Goal: Book appointment/travel/reservation

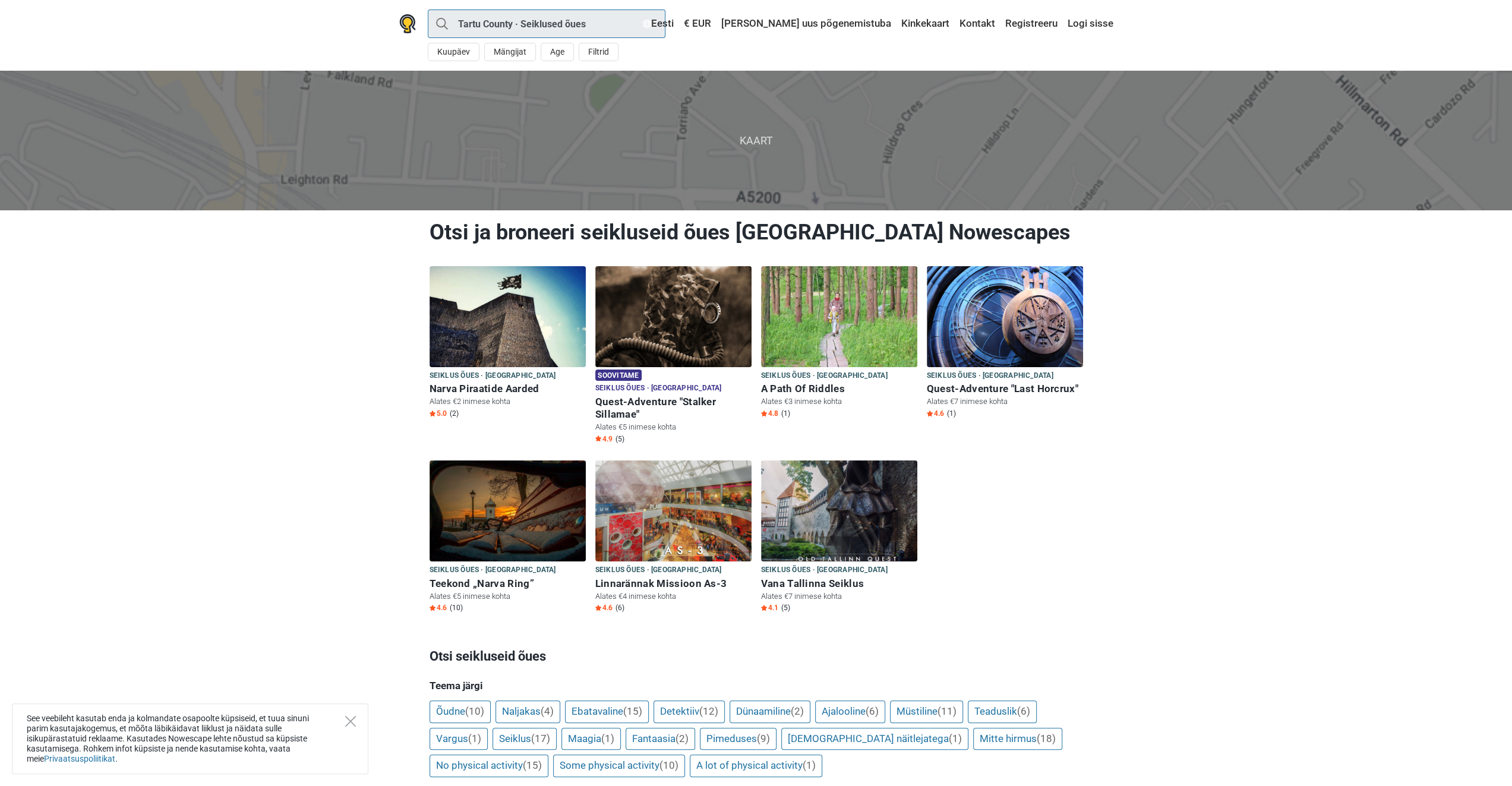
click at [598, 23] on input "Tartu County · Seiklused õues" at bounding box center [546, 24] width 237 height 28
type input "[GEOGRAPHIC_DATA]"
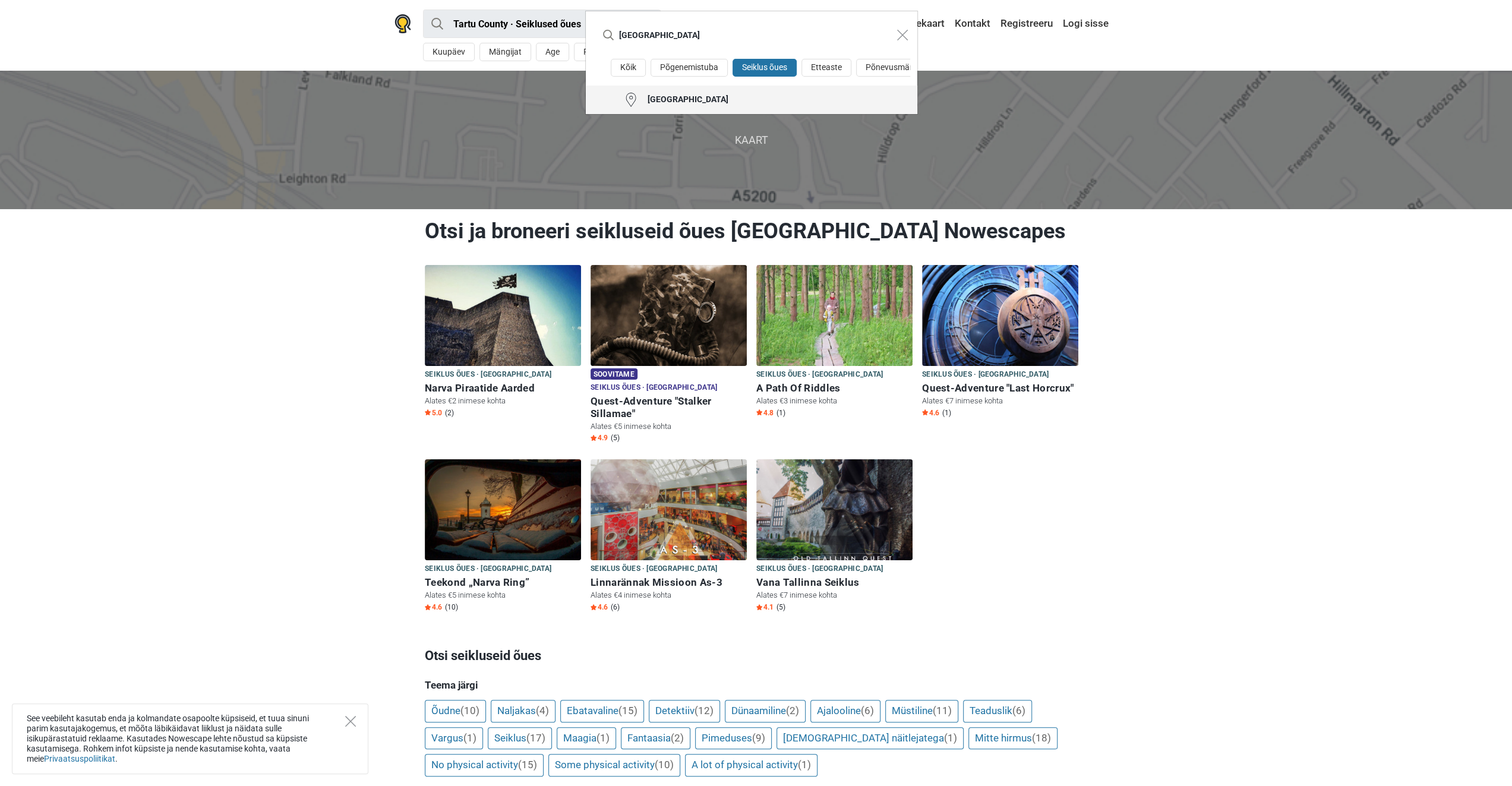
click at [673, 106] on div "[GEOGRAPHIC_DATA]" at bounding box center [683, 100] width 90 height 12
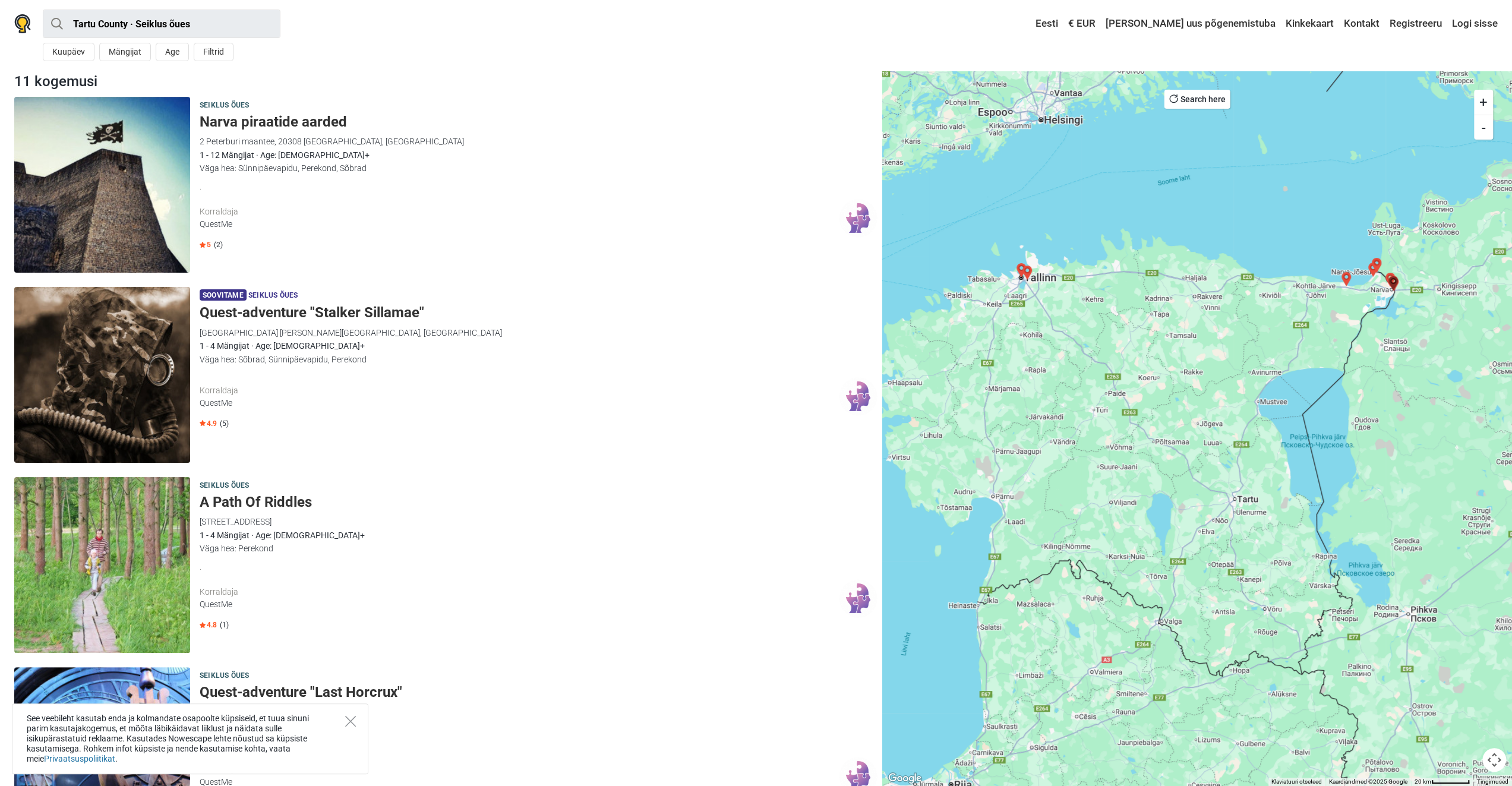
drag, startPoint x: 1107, startPoint y: 523, endPoint x: 1118, endPoint y: 376, distance: 147.4
click at [1118, 376] on div at bounding box center [1197, 428] width 630 height 715
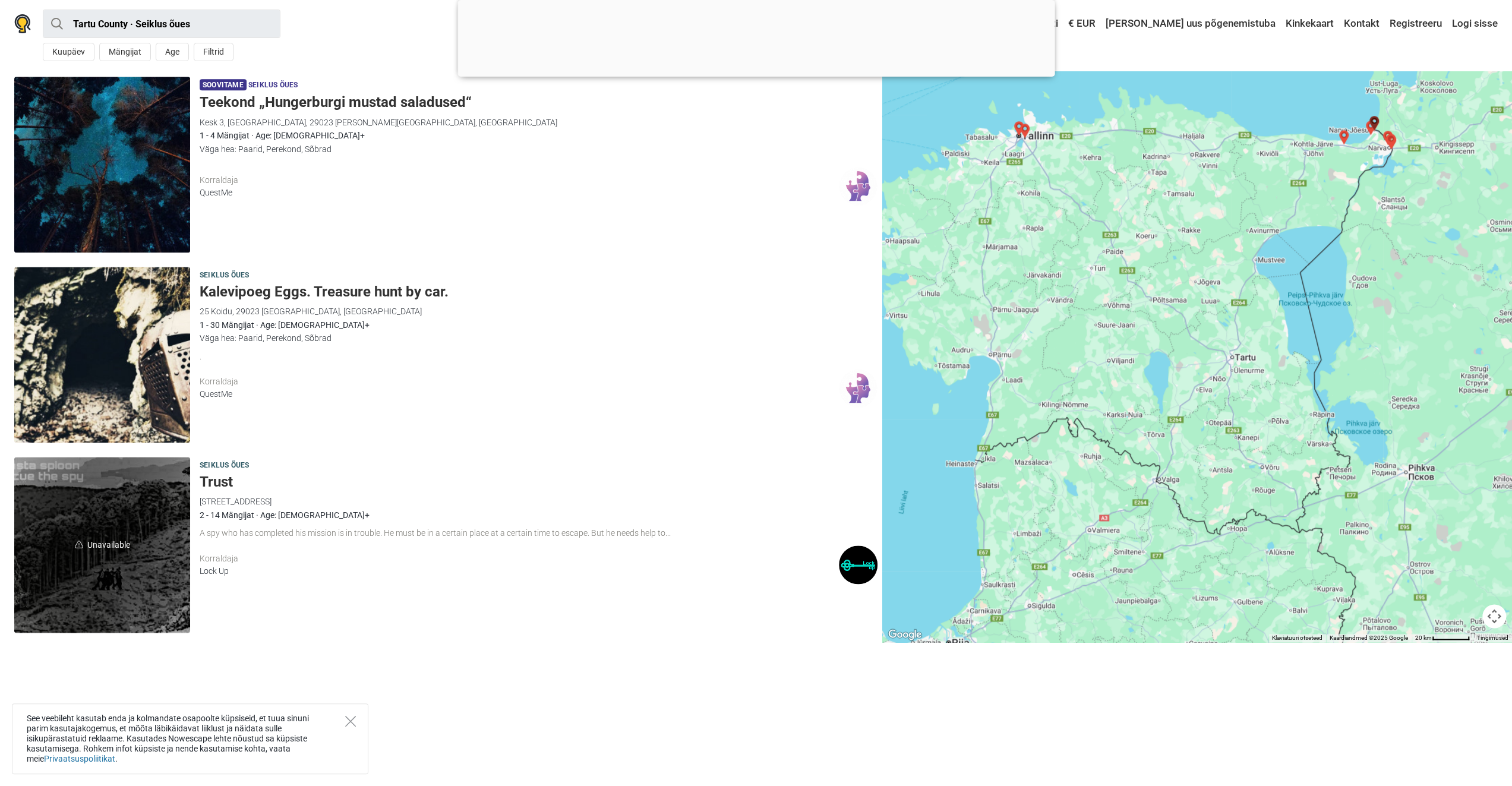
scroll to position [1545, 0]
